Goal: Transaction & Acquisition: Purchase product/service

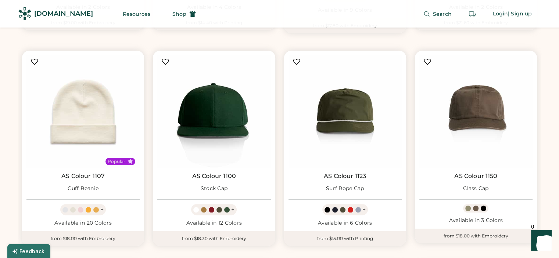
scroll to position [834, 0]
click at [465, 113] on img at bounding box center [475, 112] width 113 height 113
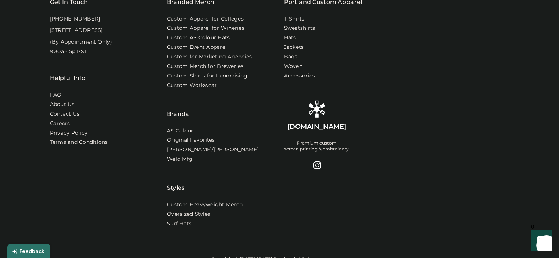
scroll to position [549, 0]
